Goal: Complete application form

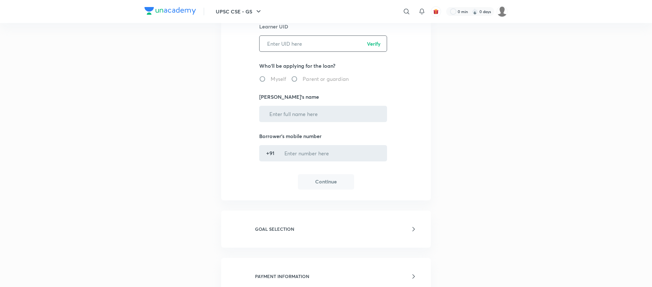
click at [289, 44] on input "text" at bounding box center [323, 43] width 127 height 16
paste input "YGZHMHG5Y3"
type input "YGZHMHG5Y3"
click at [367, 42] on p "Verify" at bounding box center [374, 44] width 14 height 8
radio input "true"
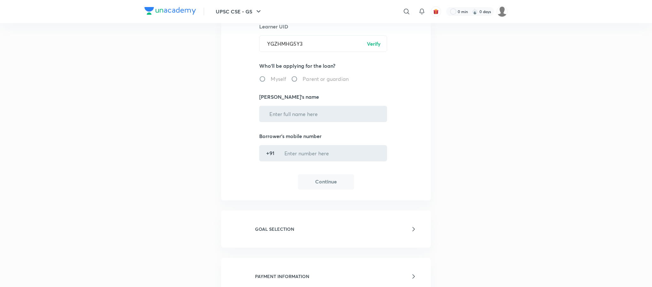
type input "Sunil Kumar"
type input "******9256"
click at [313, 188] on button "Continue" at bounding box center [326, 181] width 56 height 15
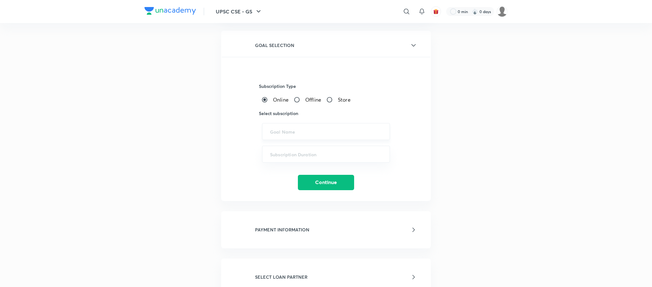
click at [293, 129] on input "text" at bounding box center [326, 132] width 112 height 6
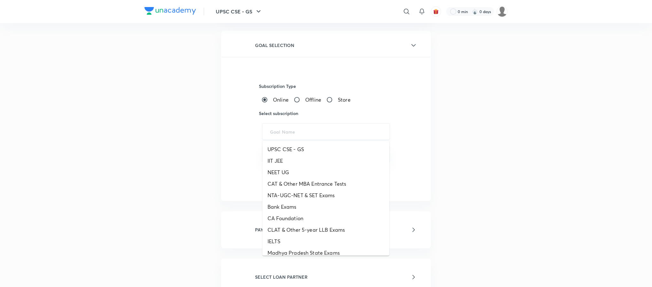
paste input "UPSC CSE - GS"
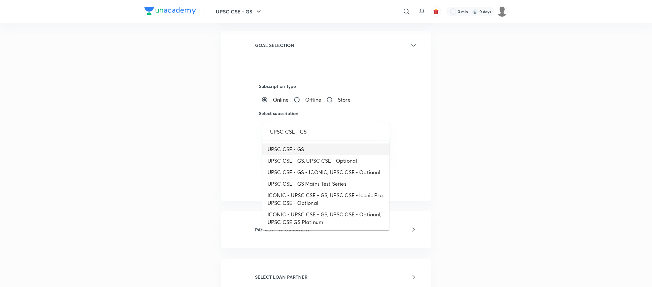
click at [298, 150] on li "UPSC CSE - GS" at bounding box center [325, 150] width 127 height 12
type input "UPSC CSE - GS"
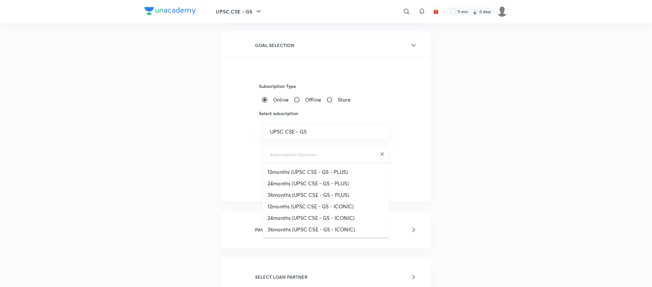
click at [300, 153] on input "text" at bounding box center [326, 154] width 112 height 6
click at [304, 181] on li "24months (UPSC CSE - GS - PLUS)" at bounding box center [325, 184] width 127 height 12
type input "24months (UPSC CSE - GS - PLUS)"
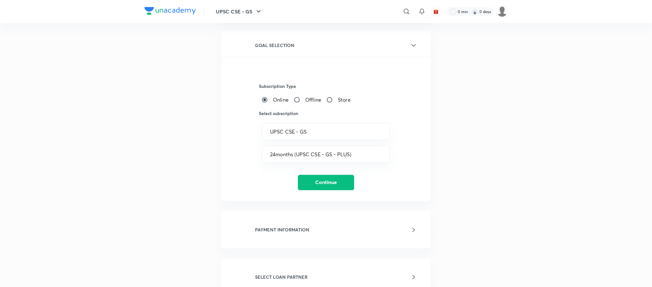
drag, startPoint x: 169, startPoint y: 169, endPoint x: 171, endPoint y: 172, distance: 3.3
click at [169, 169] on div "LOAN APPLICATION FORM To know more about 3rd party EMIs click here LEARNER DETA…" at bounding box center [326, 193] width 363 height 507
click at [322, 182] on button "Continue" at bounding box center [326, 181] width 56 height 15
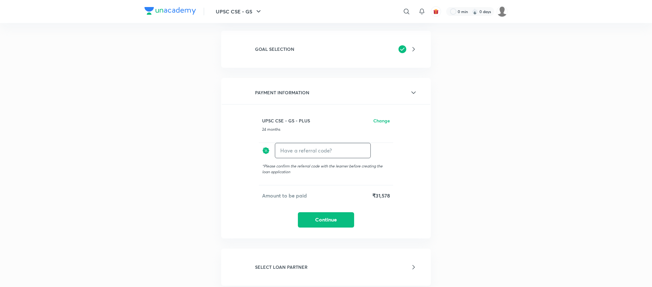
click at [303, 149] on input "text" at bounding box center [322, 150] width 95 height 15
type input "unacademy"
click at [357, 148] on h6 "Apply" at bounding box center [359, 150] width 13 height 7
